Goal: Complete application form

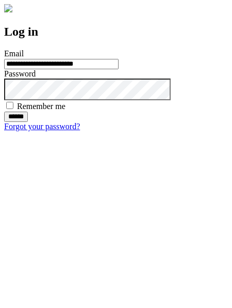
type input "**********"
click at [28, 122] on input "******" at bounding box center [16, 117] width 24 height 10
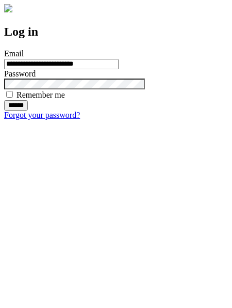
type input "**********"
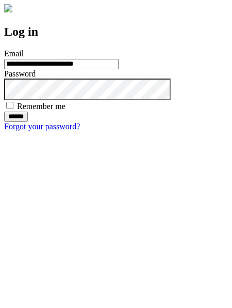
click at [28, 122] on input "******" at bounding box center [16, 117] width 24 height 10
